Goal: Information Seeking & Learning: Understand process/instructions

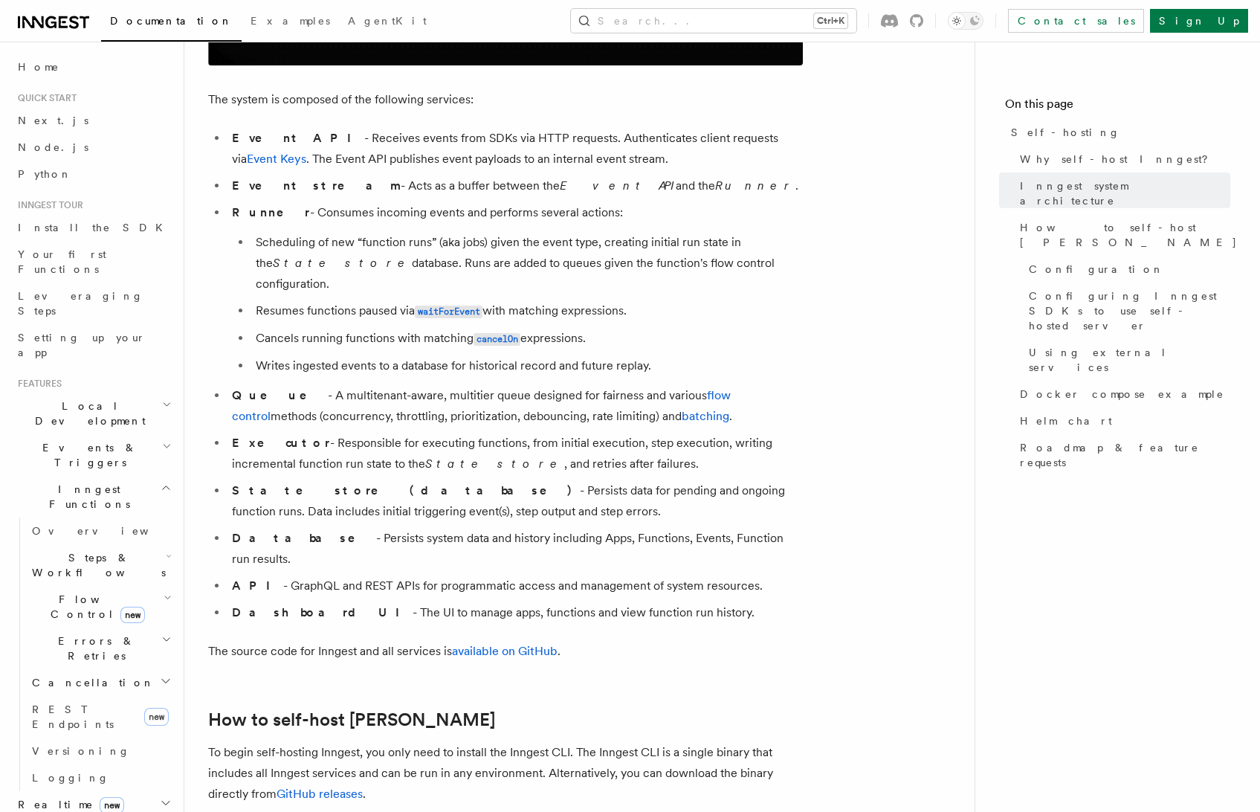
scroll to position [1115, 0]
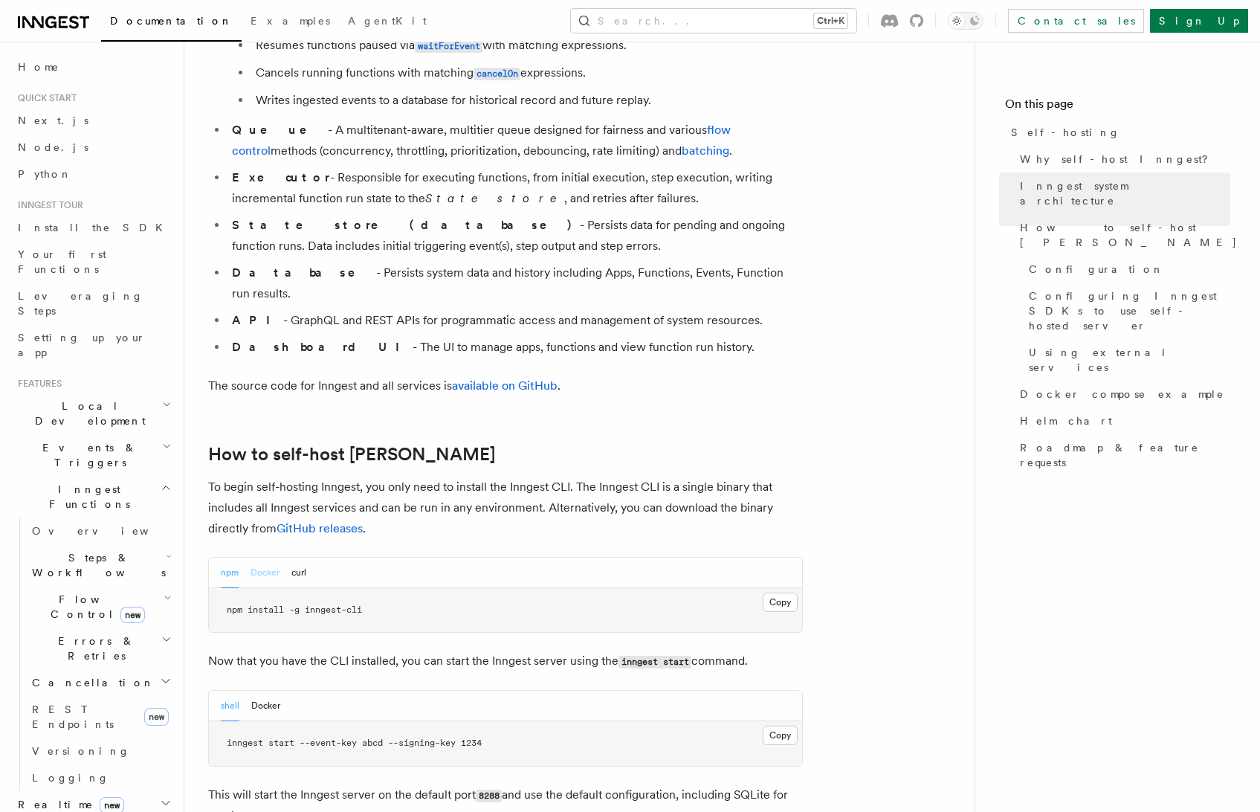
click at [274, 557] on button "Docker" at bounding box center [264, 572] width 29 height 30
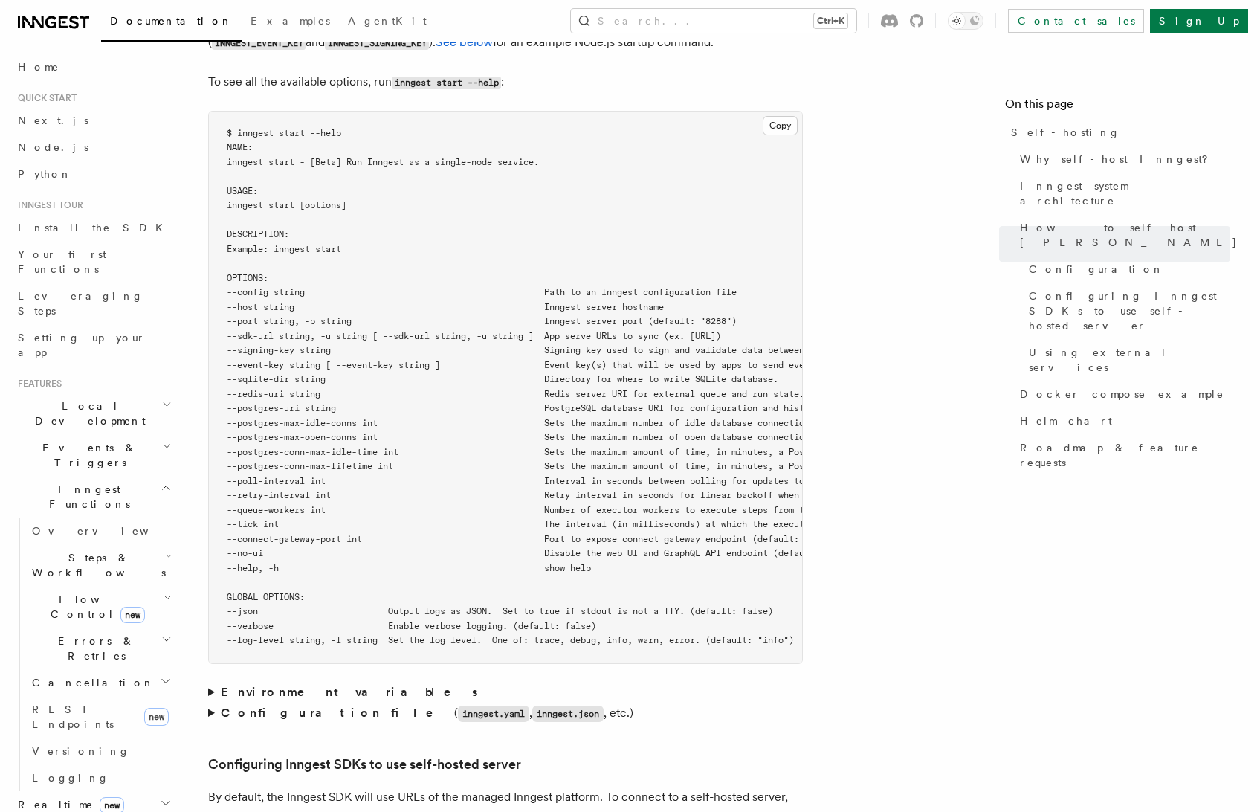
scroll to position [2676, 0]
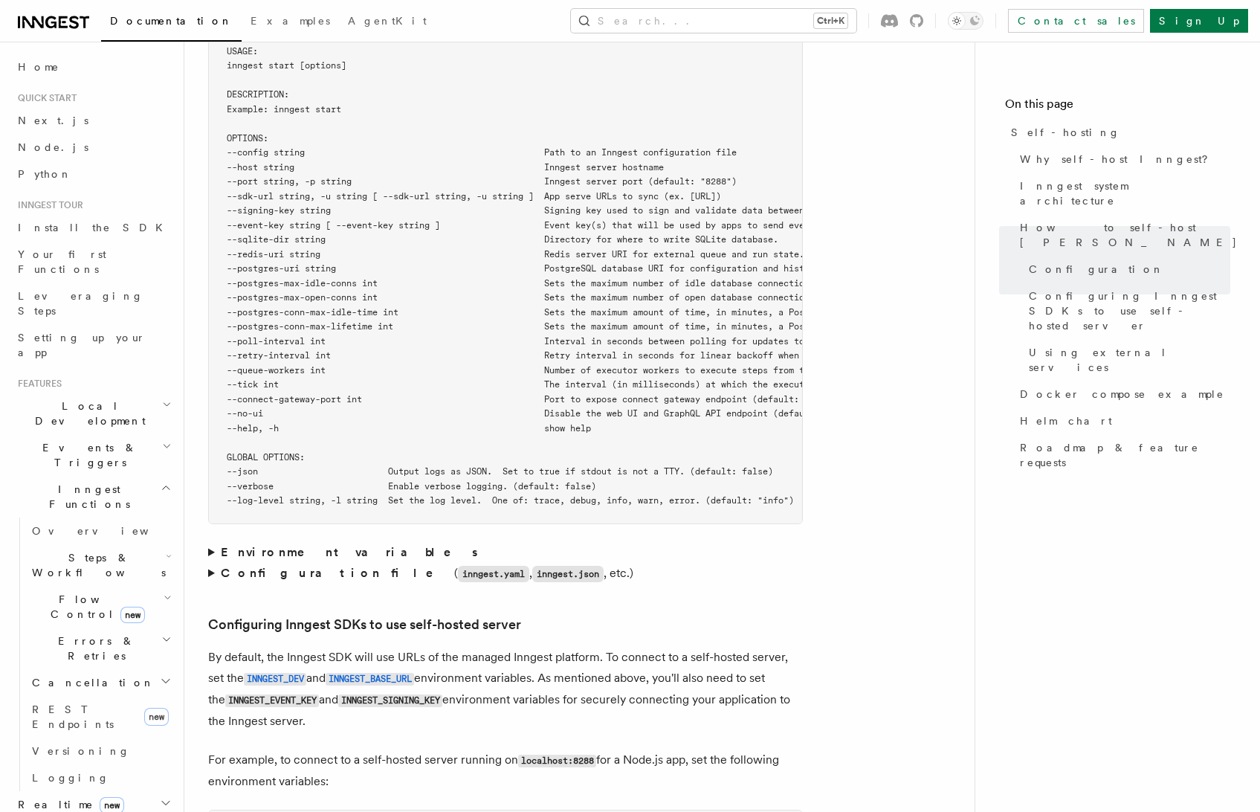
click at [7, 230] on header "Search... Documentation Examples AgentKit Home Quick start Next.js Node.js Pyth…" at bounding box center [92, 427] width 184 height 770
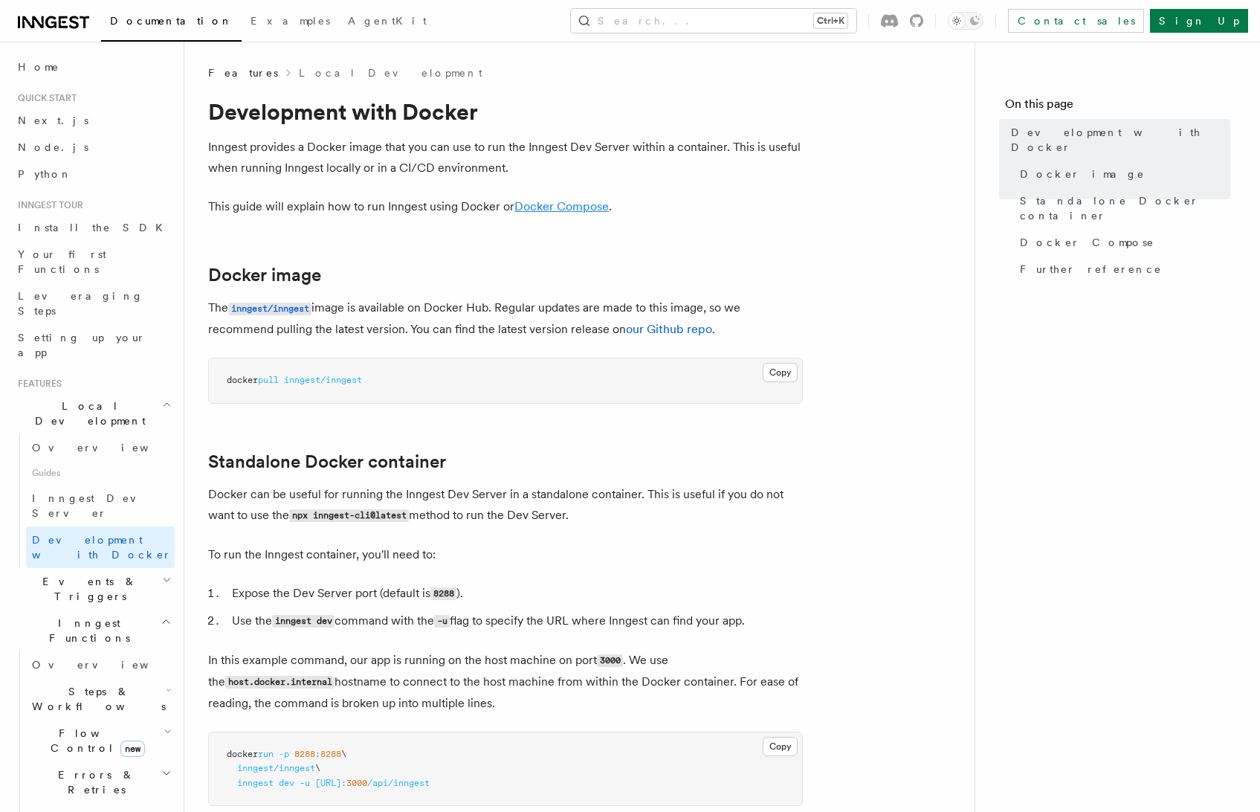
click at [558, 208] on link "Docker Compose" at bounding box center [561, 206] width 94 height 14
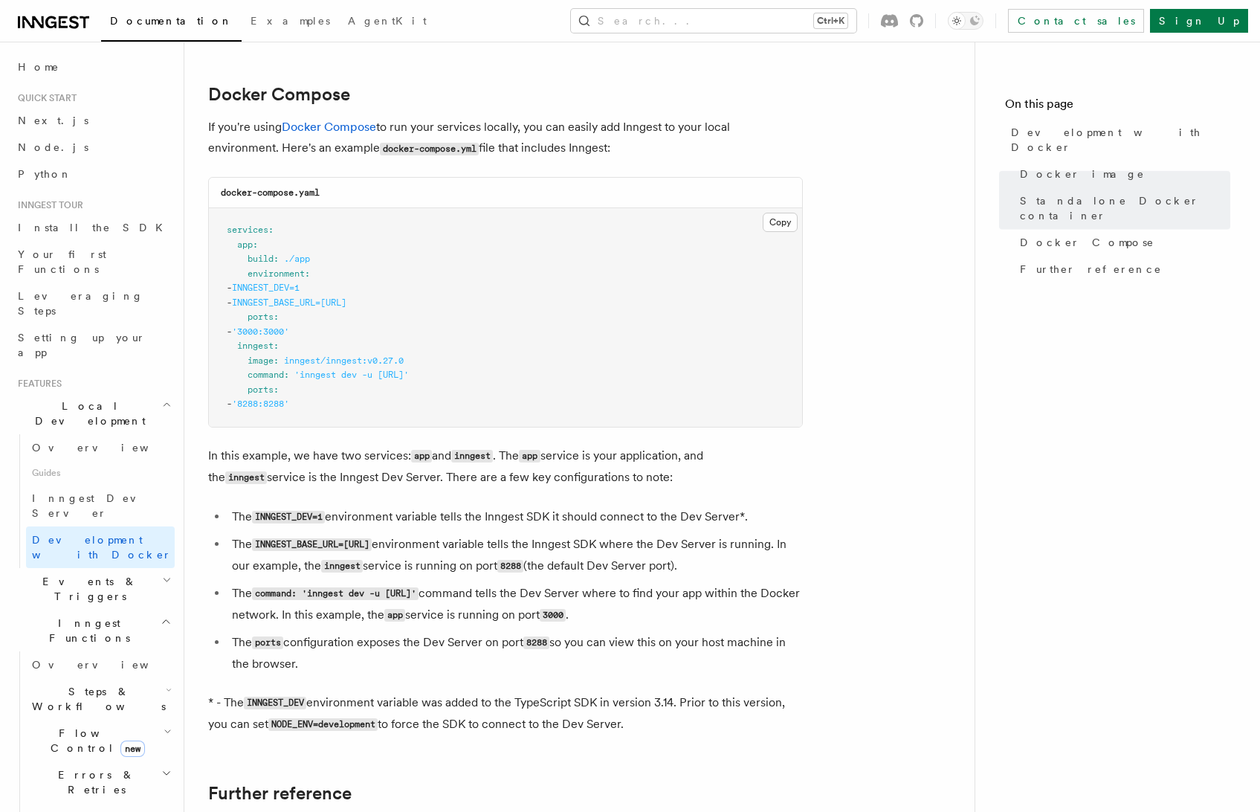
scroll to position [960, 0]
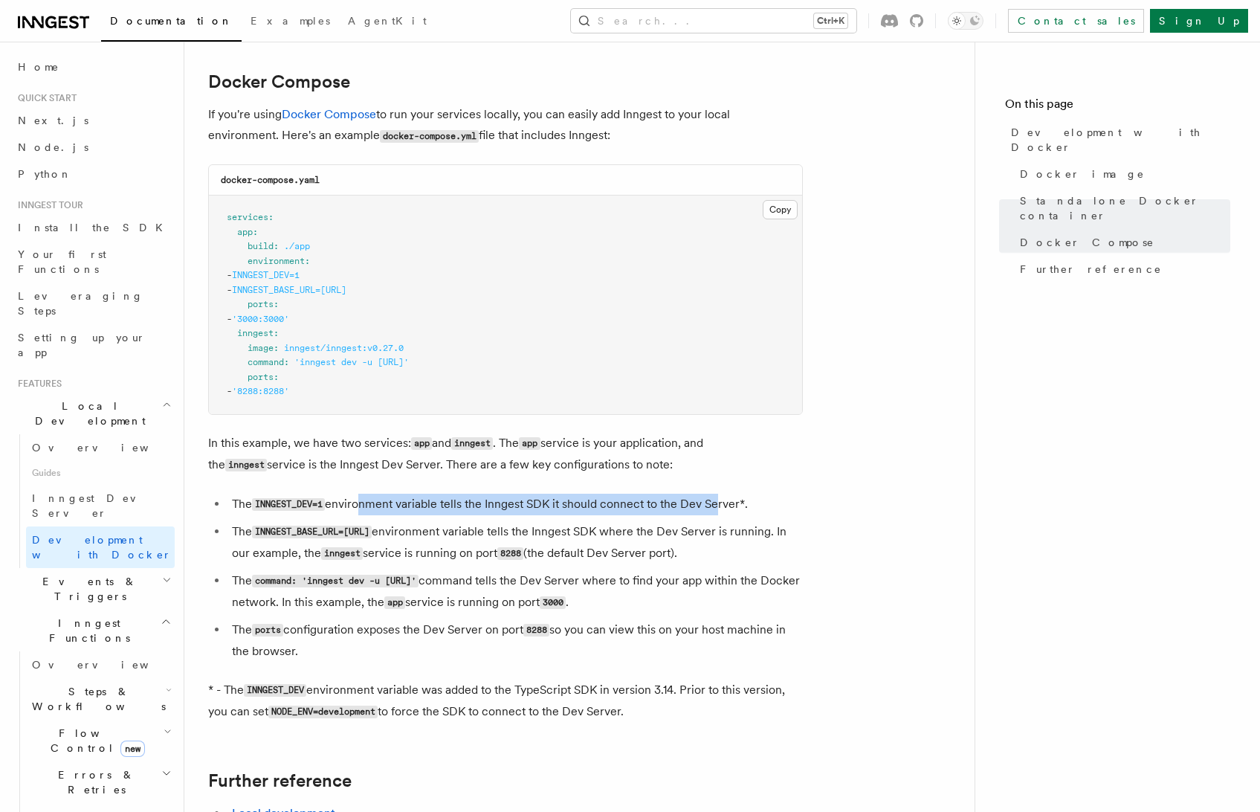
drag, startPoint x: 360, startPoint y: 499, endPoint x: 713, endPoint y: 505, distance: 353.8
click at [713, 505] on li "The INNGEST_DEV=1 environment variable tells the Inngest SDK it should connect …" at bounding box center [514, 505] width 575 height 22
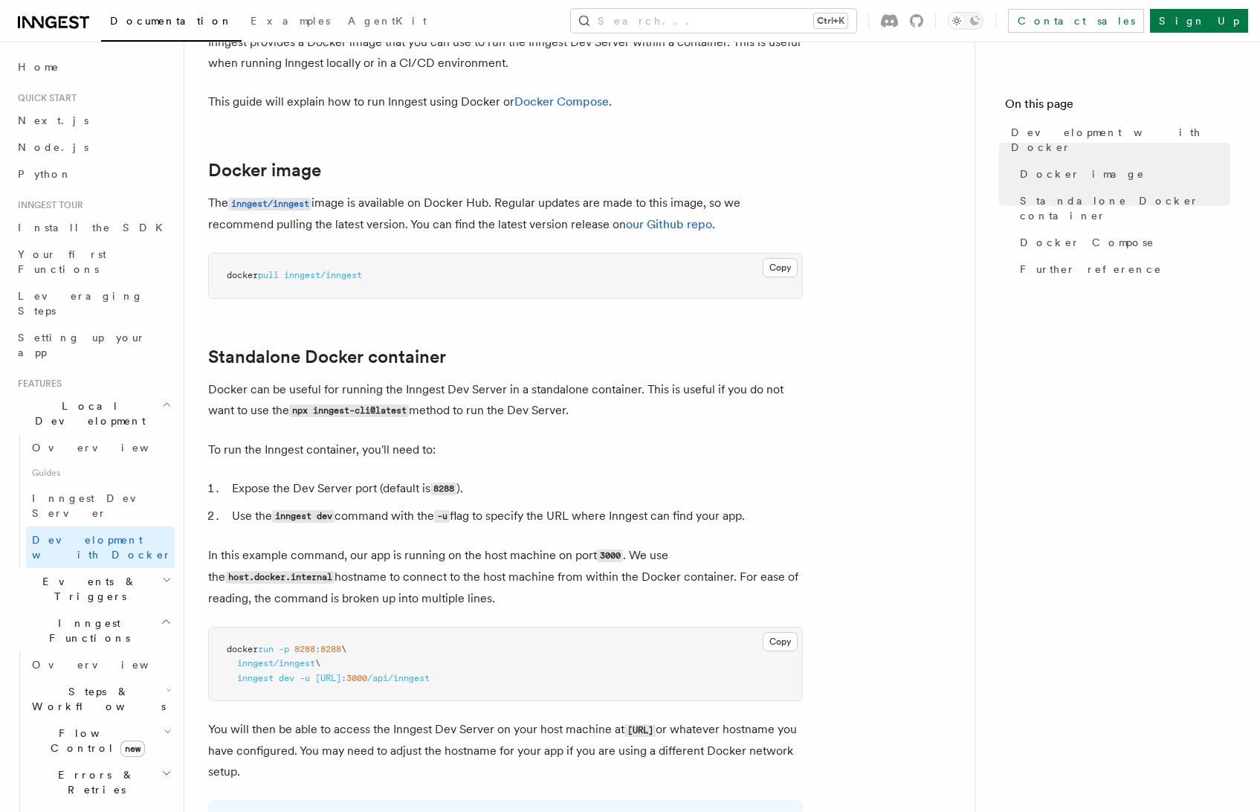
scroll to position [0, 0]
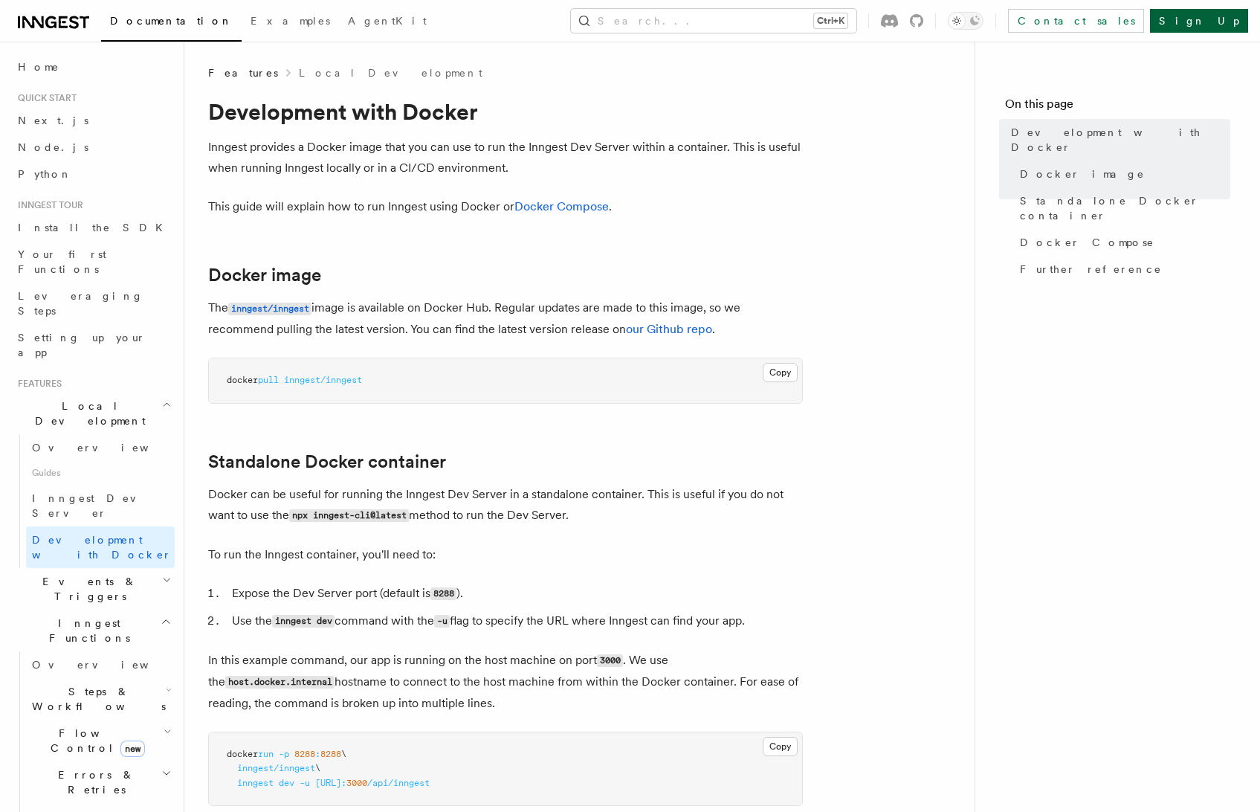
click at [1225, 16] on link "Sign Up" at bounding box center [1199, 21] width 98 height 24
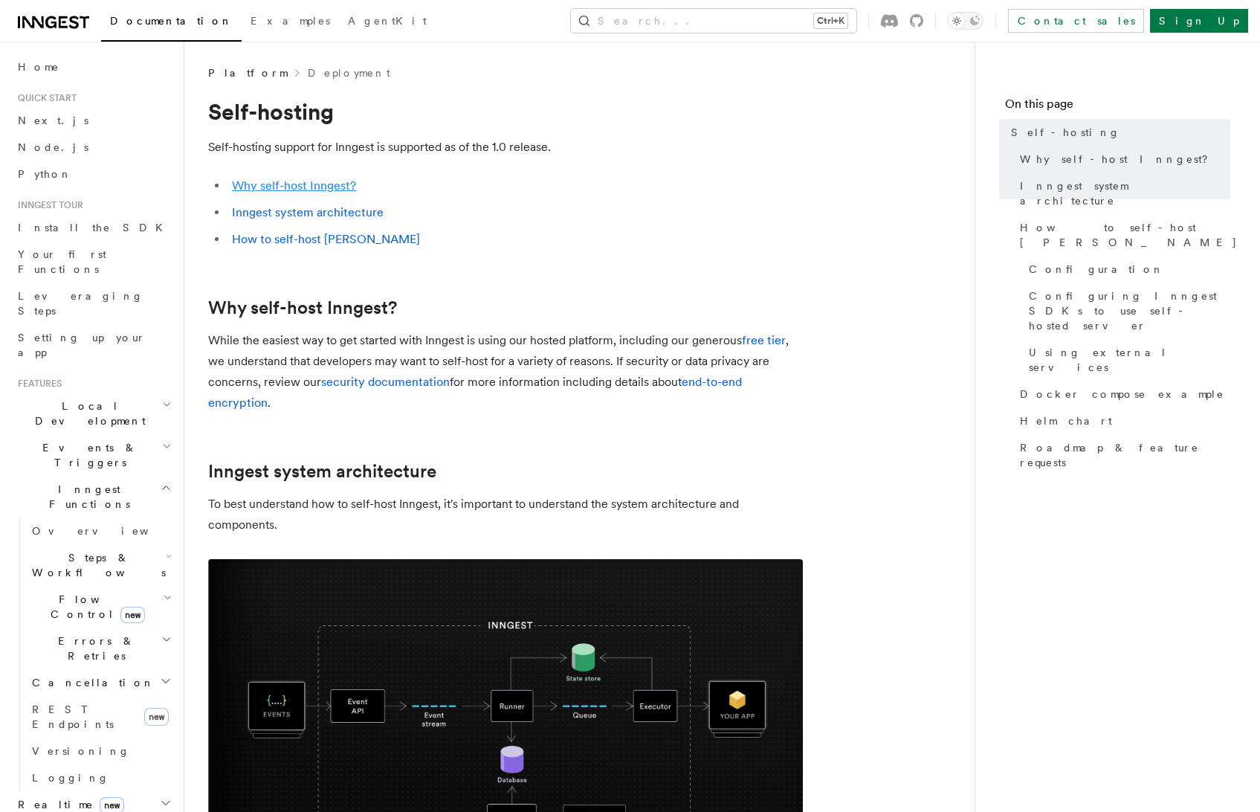
click at [293, 184] on link "Why self-host Inngest?" at bounding box center [294, 185] width 124 height 14
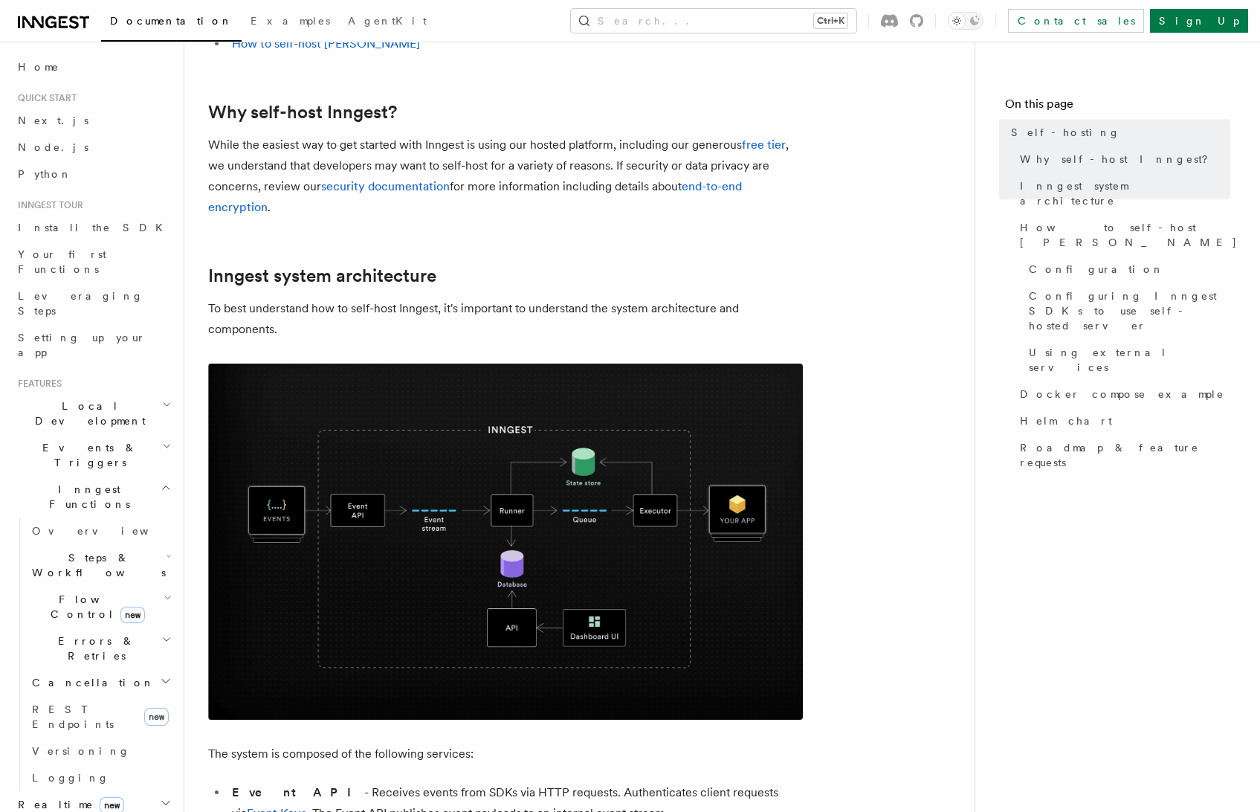
scroll to position [226, 0]
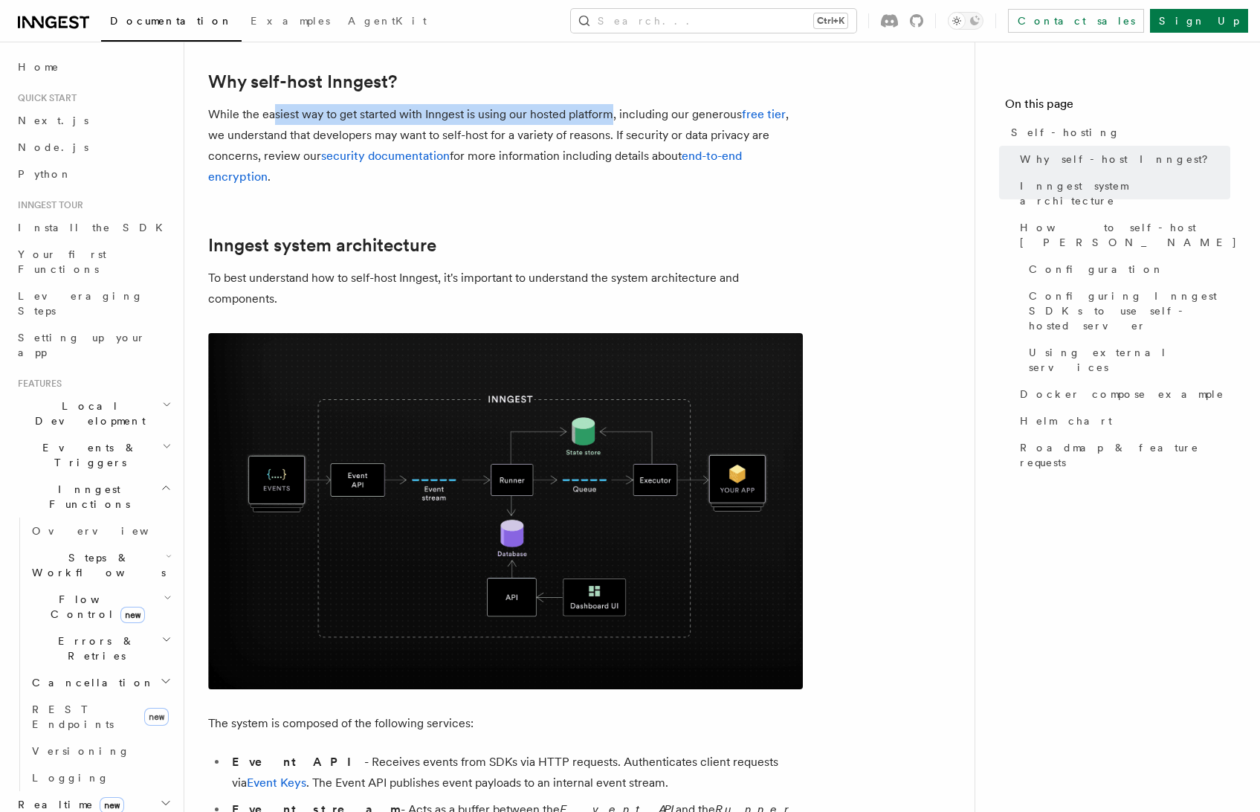
drag, startPoint x: 271, startPoint y: 115, endPoint x: 616, endPoint y: 111, distance: 344.9
click at [615, 111] on p "While the easiest way to get started with Inngest is using our hosted platform,…" at bounding box center [505, 145] width 595 height 83
drag, startPoint x: 616, startPoint y: 111, endPoint x: 893, endPoint y: 195, distance: 289.7
click at [774, 115] on link "free tier" at bounding box center [764, 114] width 44 height 14
